Goal: Task Accomplishment & Management: Manage account settings

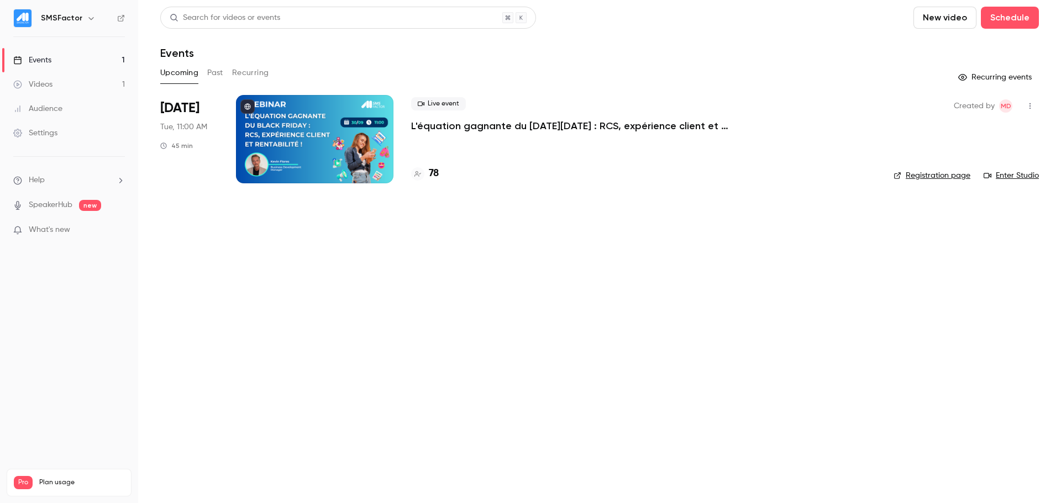
click at [300, 144] on div at bounding box center [314, 139] width 157 height 88
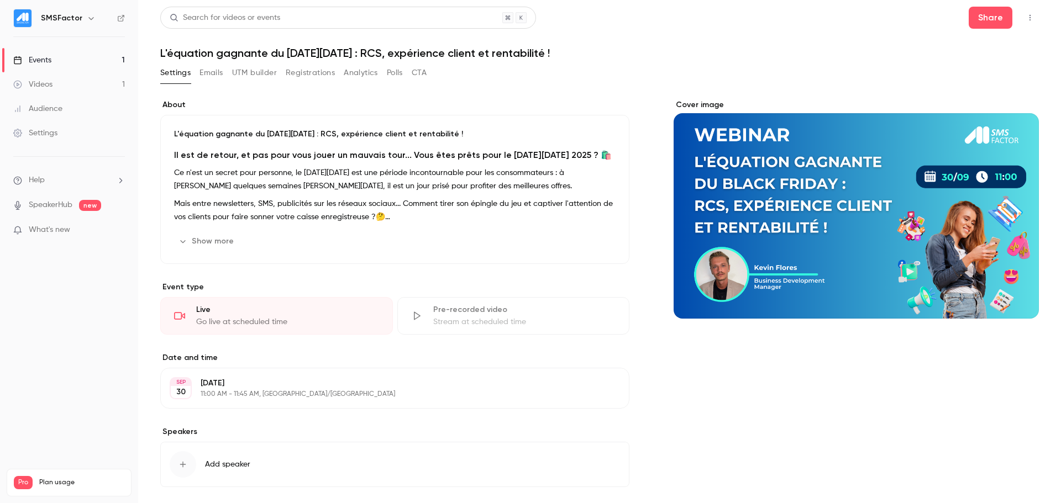
click at [242, 73] on button "UTM builder" at bounding box center [254, 73] width 45 height 18
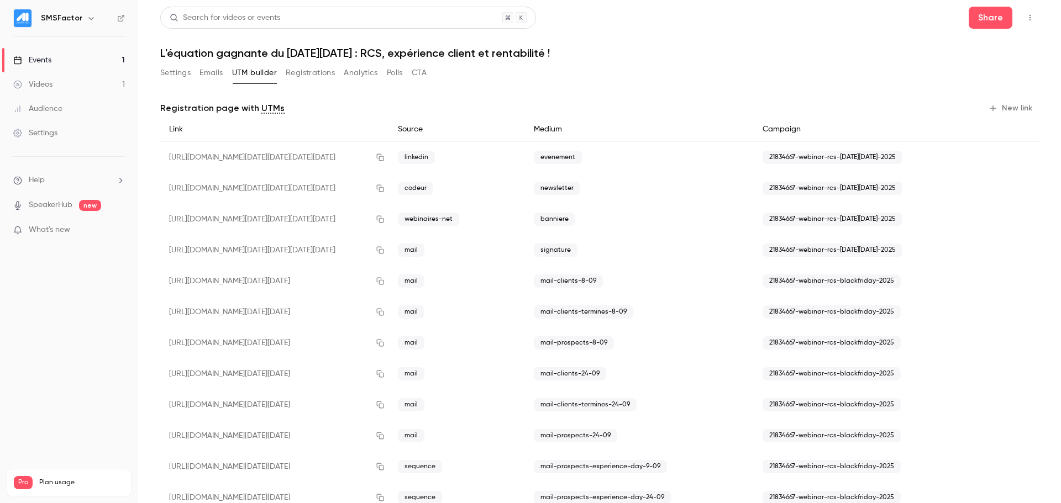
click at [299, 76] on button "Registrations" at bounding box center [310, 73] width 49 height 18
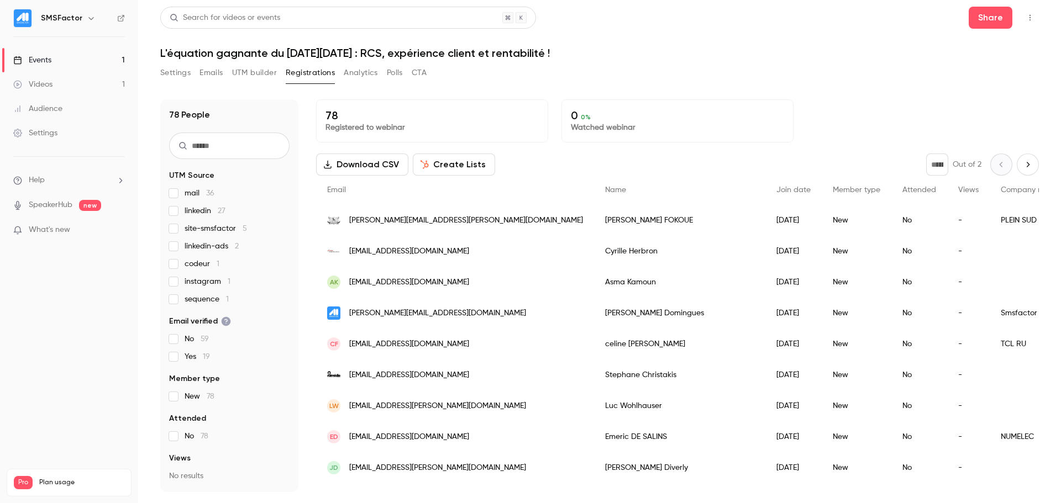
click at [207, 304] on span "sequence 1" at bounding box center [207, 299] width 44 height 11
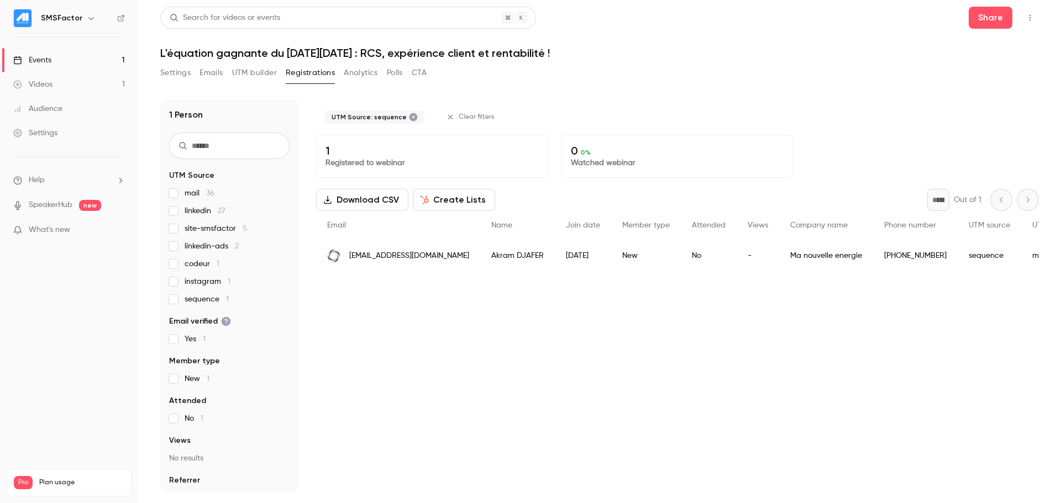
drag, startPoint x: 356, startPoint y: 255, endPoint x: 470, endPoint y: 255, distance: 113.3
click at [470, 255] on div "[EMAIL_ADDRESS][DOMAIN_NAME]" at bounding box center [398, 255] width 164 height 31
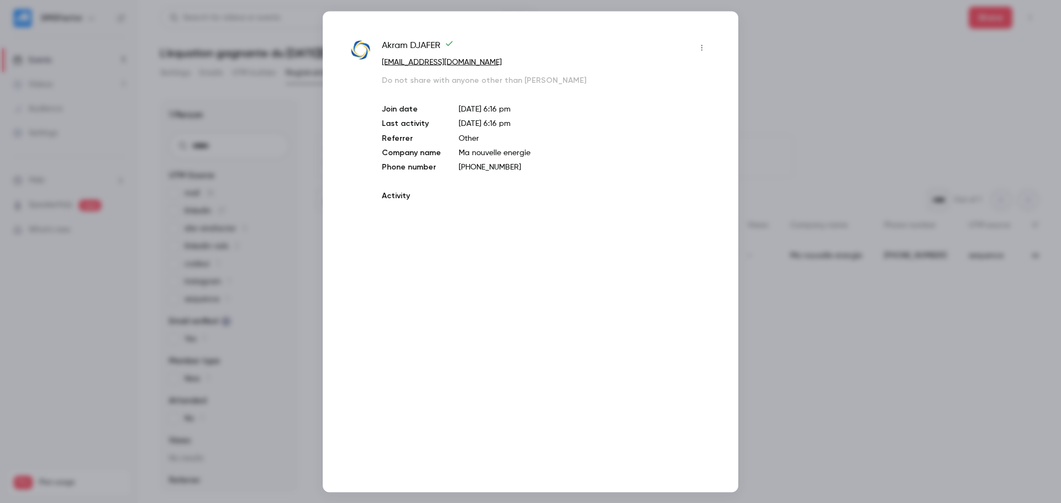
copy span "[EMAIL_ADDRESS][DOMAIN_NAME]"
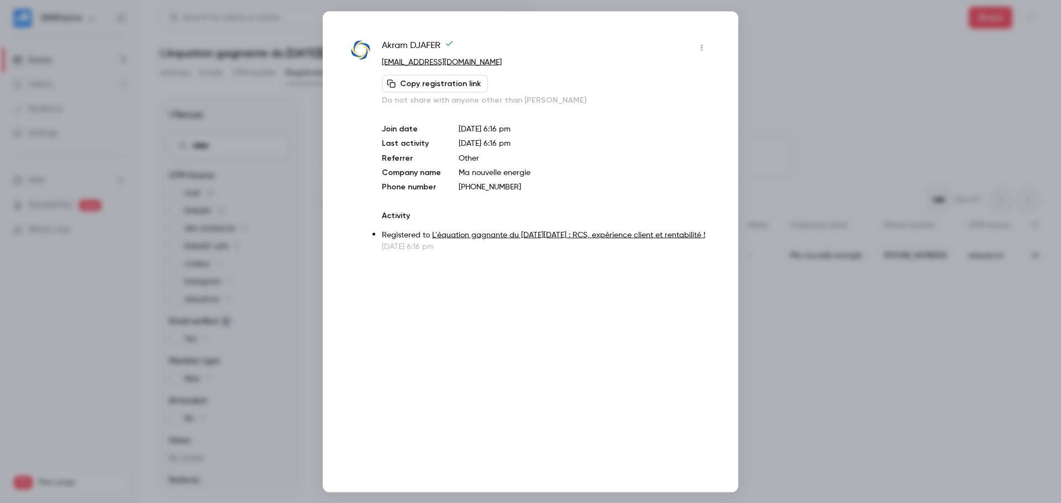
drag, startPoint x: 519, startPoint y: 64, endPoint x: 393, endPoint y: 73, distance: 126.9
click at [380, 65] on div "Akram DJAFER [EMAIL_ADDRESS][DOMAIN_NAME] Copy registration link Do not share w…" at bounding box center [530, 145] width 360 height 213
click at [409, 84] on button "Copy registration link" at bounding box center [435, 84] width 106 height 18
click at [513, 65] on p "[EMAIL_ADDRESS][DOMAIN_NAME]" at bounding box center [546, 62] width 329 height 12
drag, startPoint x: 530, startPoint y: 73, endPoint x: 521, endPoint y: 77, distance: 9.6
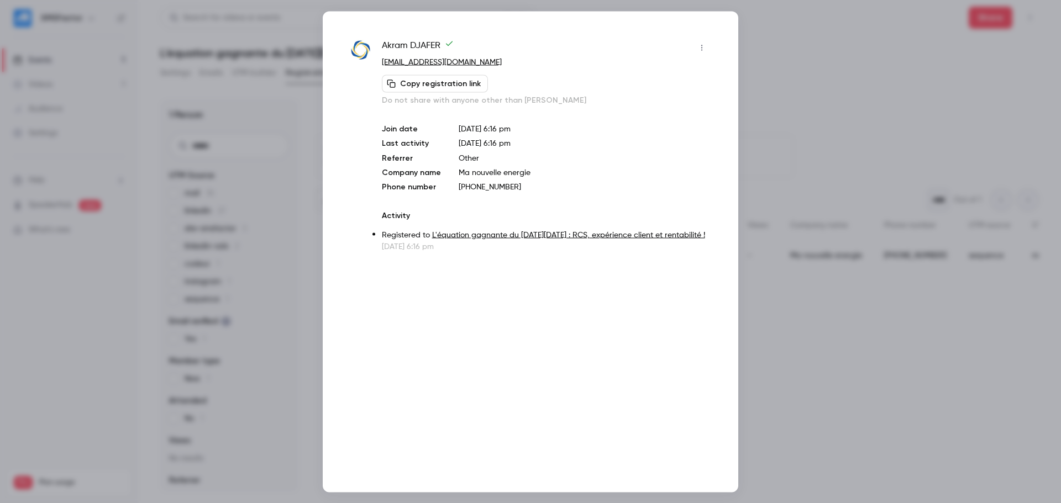
click at [530, 73] on div "[PERSON_NAME] [EMAIL_ADDRESS][DOMAIN_NAME] Copy registration link Do not share …" at bounding box center [546, 72] width 329 height 67
drag, startPoint x: 470, startPoint y: 64, endPoint x: 380, endPoint y: 65, distance: 89.5
click at [380, 65] on div "Akram DJAFER [EMAIL_ADDRESS][DOMAIN_NAME] Copy registration link Do not share w…" at bounding box center [530, 145] width 360 height 213
copy link "[EMAIL_ADDRESS][DOMAIN_NAME]"
click at [802, 71] on div at bounding box center [530, 251] width 1061 height 503
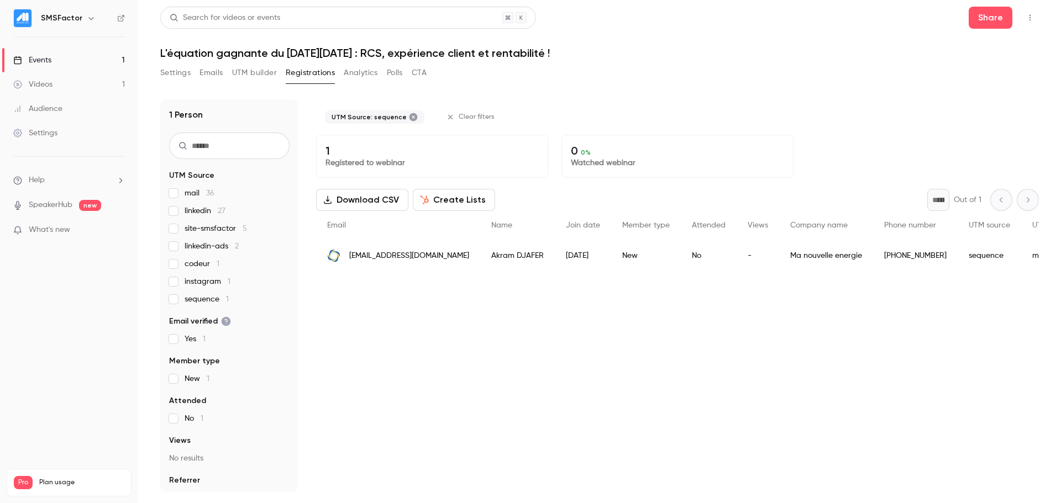
drag, startPoint x: 420, startPoint y: 335, endPoint x: 407, endPoint y: 336, distance: 13.3
click at [420, 335] on div "UTM Source: sequence Clear filters 1 Registered to webinar 0 0 % Watched webina…" at bounding box center [677, 295] width 723 height 393
